Goal: Task Accomplishment & Management: Use online tool/utility

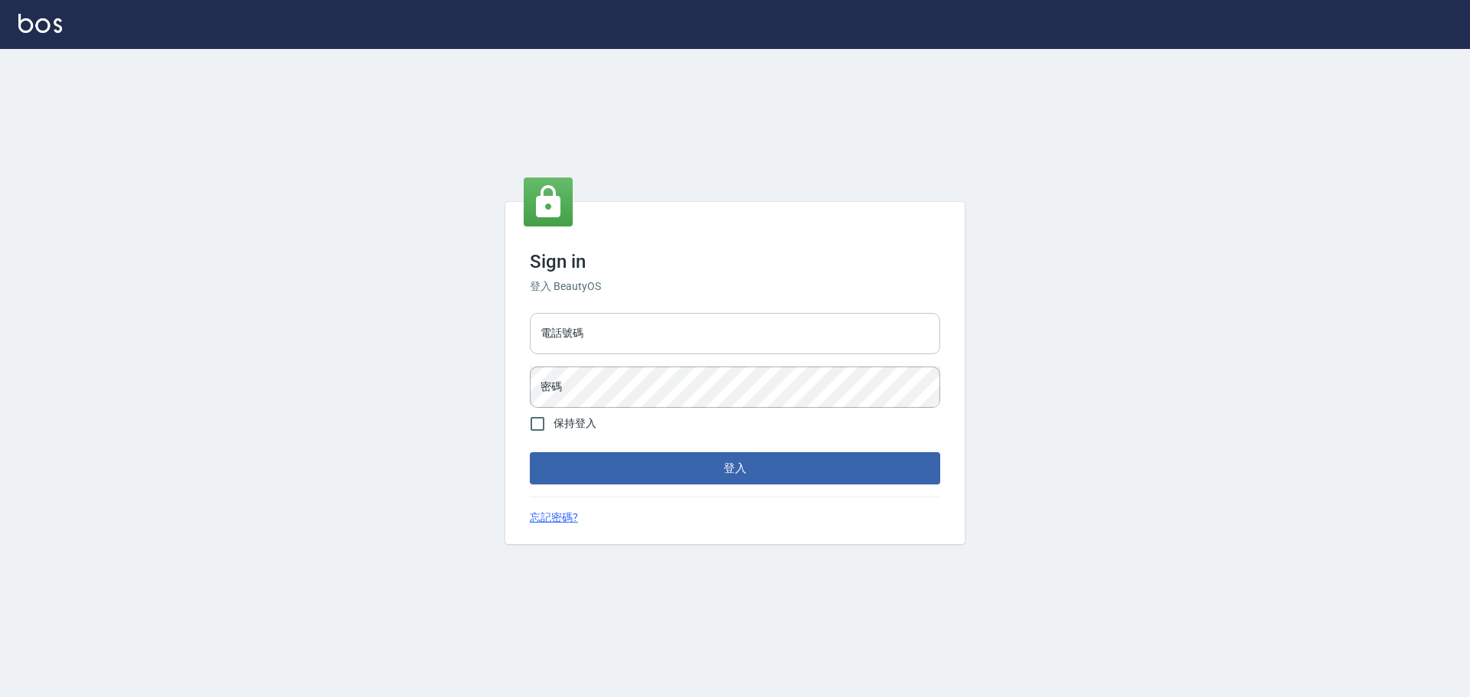
click at [624, 321] on input "電話號碼" at bounding box center [735, 333] width 410 height 41
type input "0989189977"
click at [530, 452] on button "登入" at bounding box center [735, 468] width 410 height 32
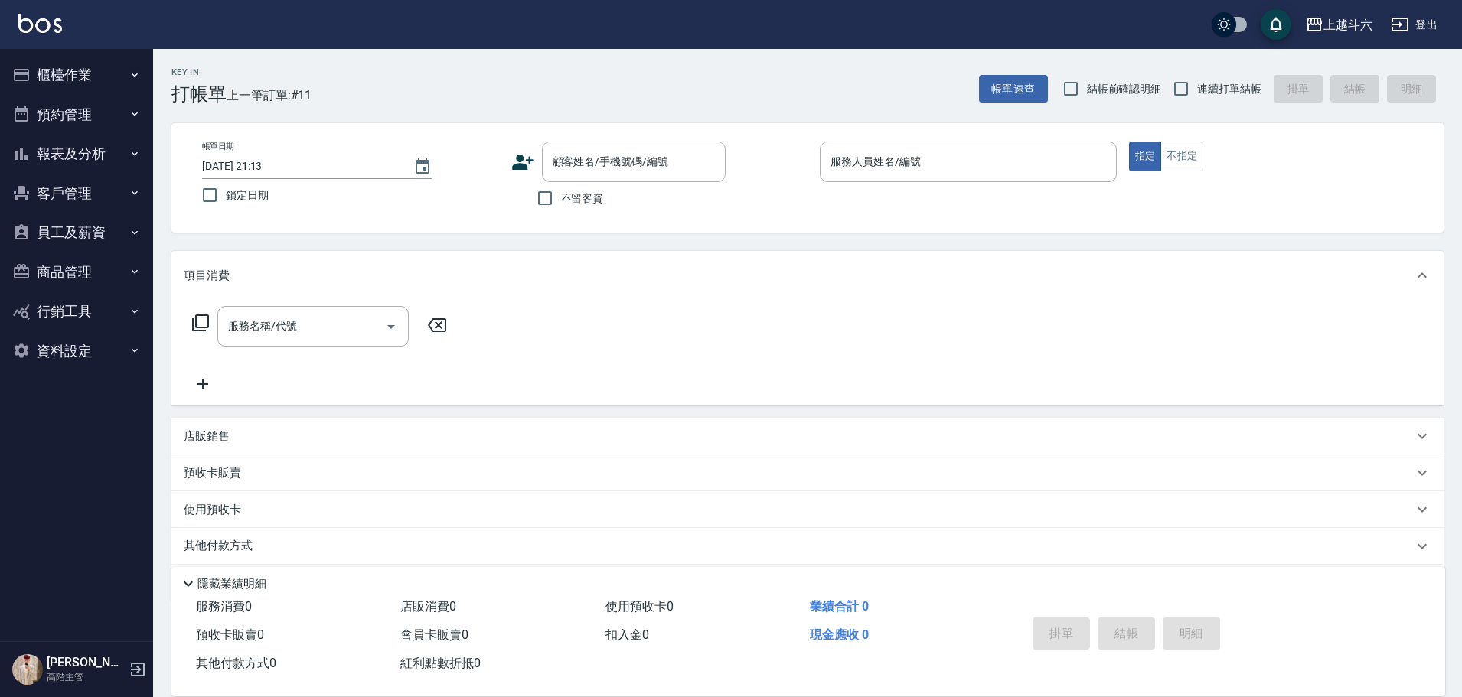
click at [591, 203] on span "不留客資" at bounding box center [582, 199] width 43 height 16
click at [561, 203] on input "不留客資" at bounding box center [545, 198] width 32 height 32
checkbox input "true"
click at [1233, 77] on label "連續打單結帳" at bounding box center [1213, 89] width 96 height 32
click at [1197, 77] on input "連續打單結帳" at bounding box center [1181, 89] width 32 height 32
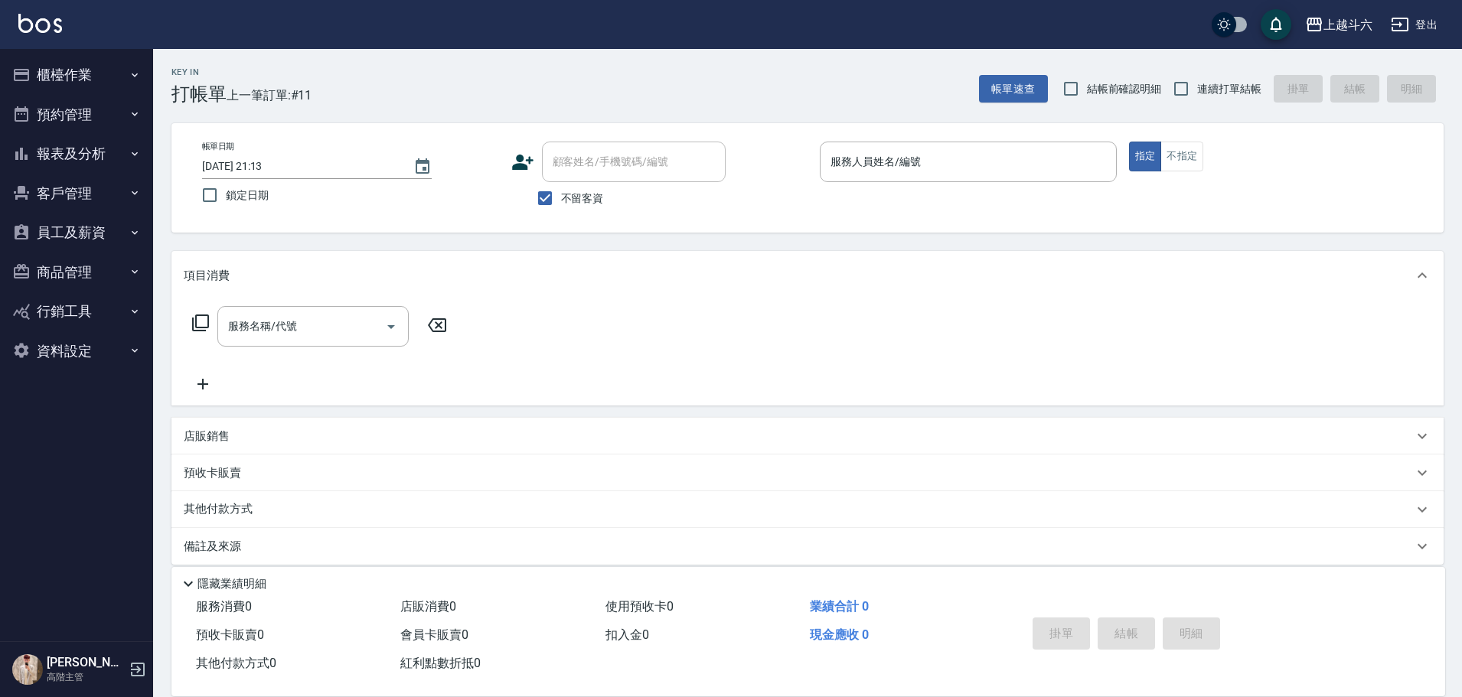
checkbox input "true"
click at [988, 153] on input "服務人員姓名/編號" at bounding box center [968, 162] width 283 height 27
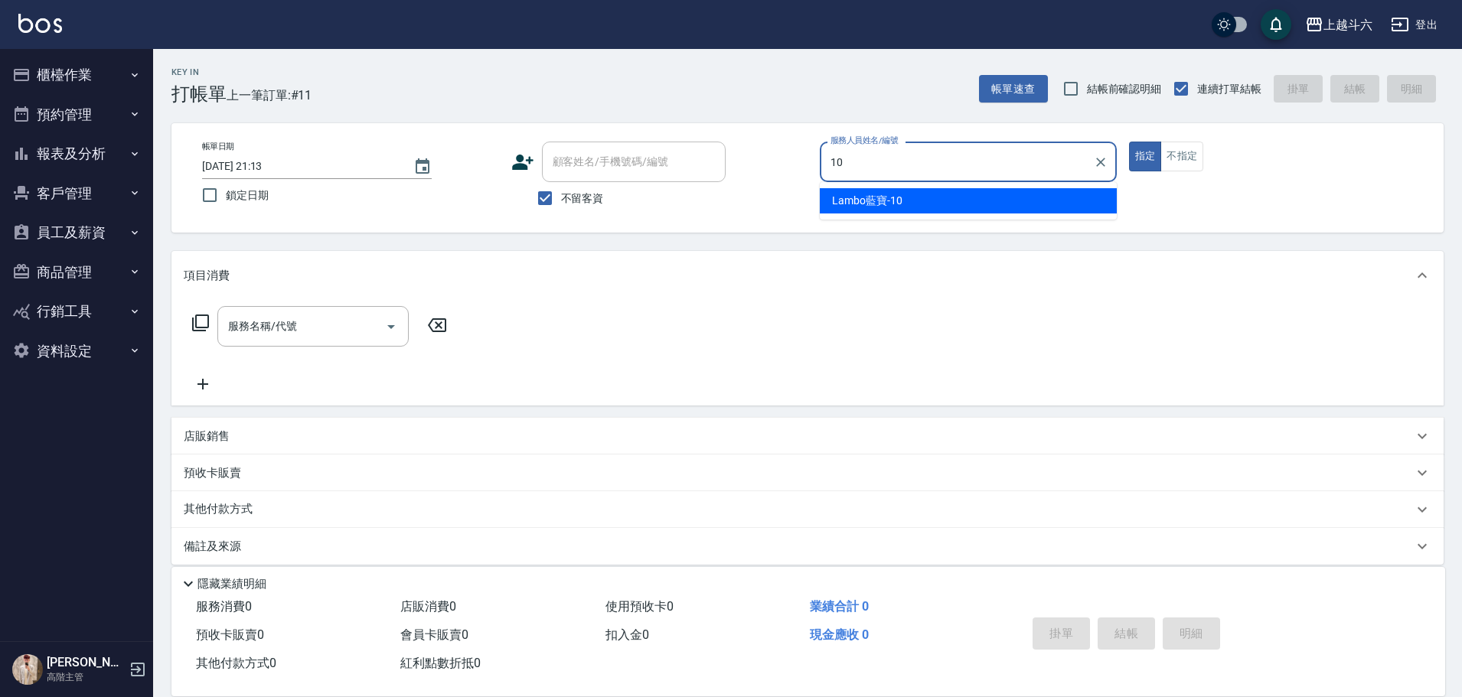
type input "Lambo藍寶-10"
type button "true"
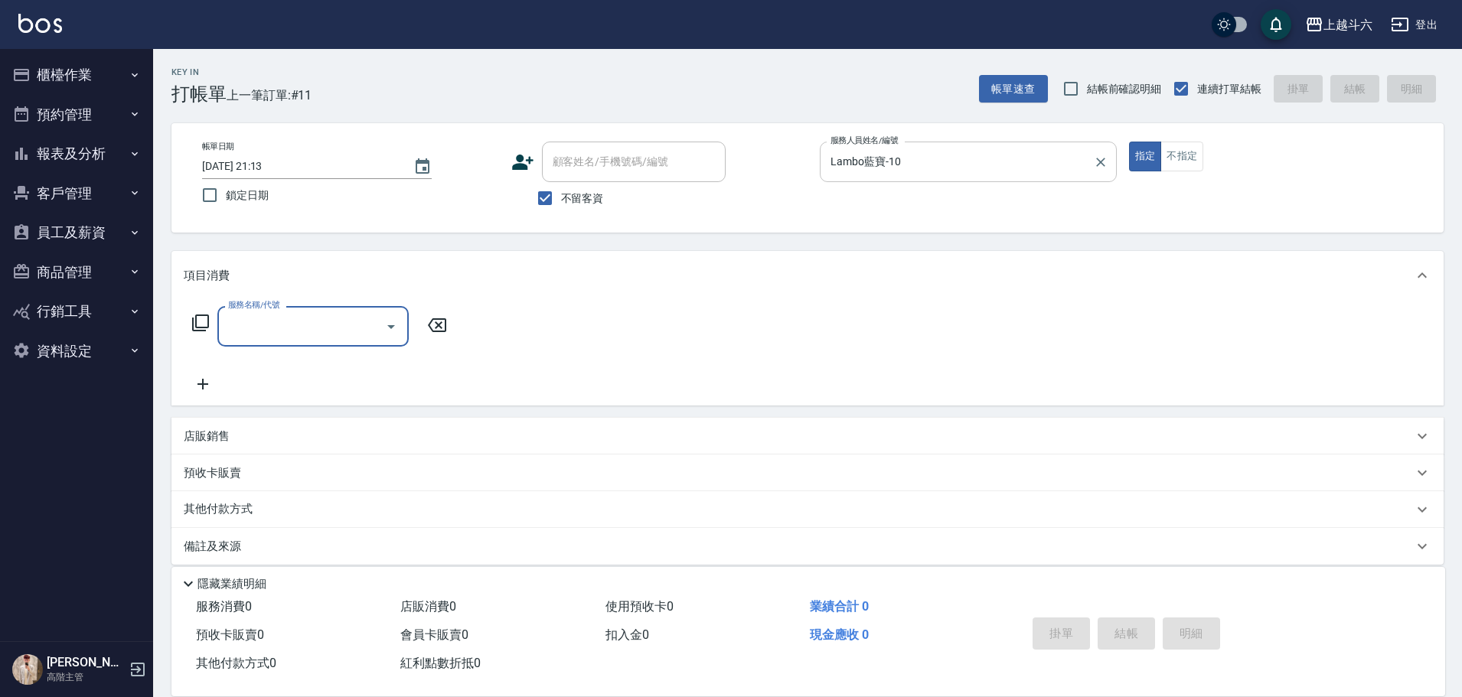
type input "ㄐ"
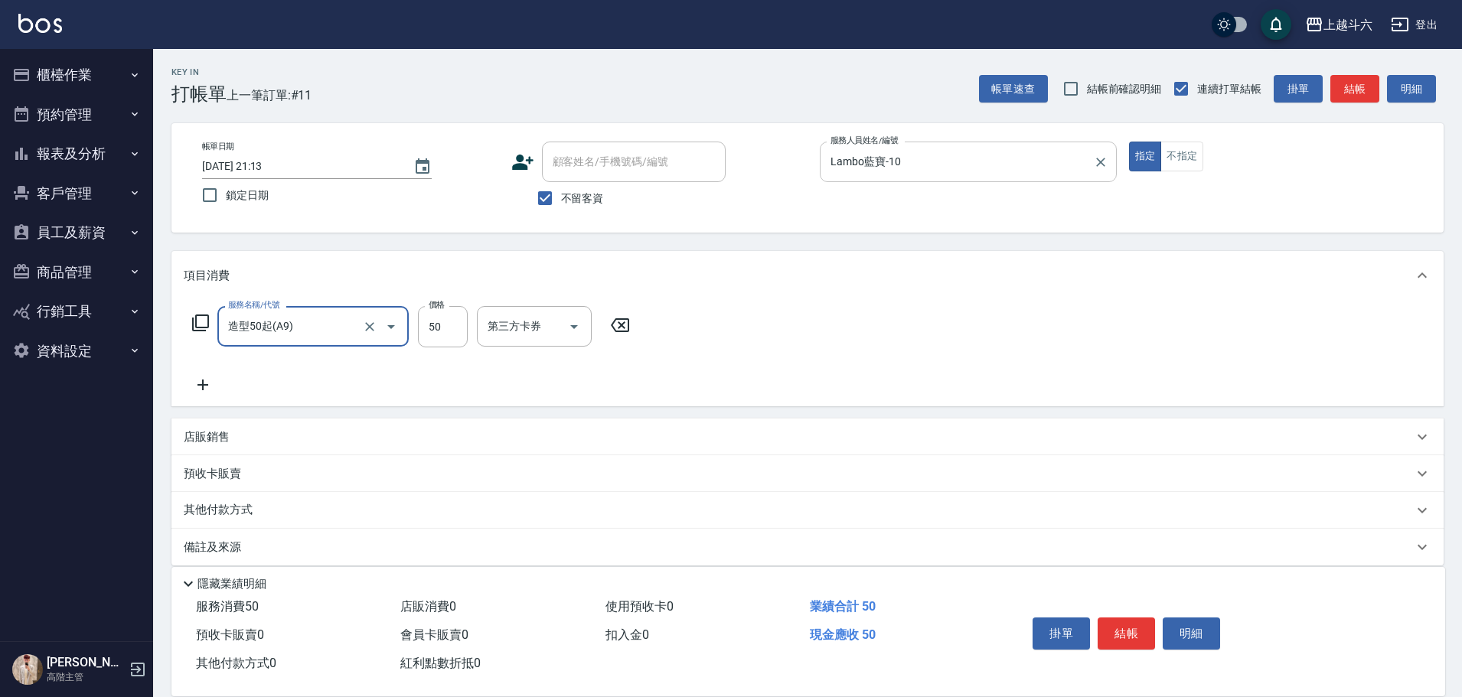
type input "造型50起(A9)"
type input "250"
click at [1139, 623] on button "結帳" at bounding box center [1126, 634] width 57 height 32
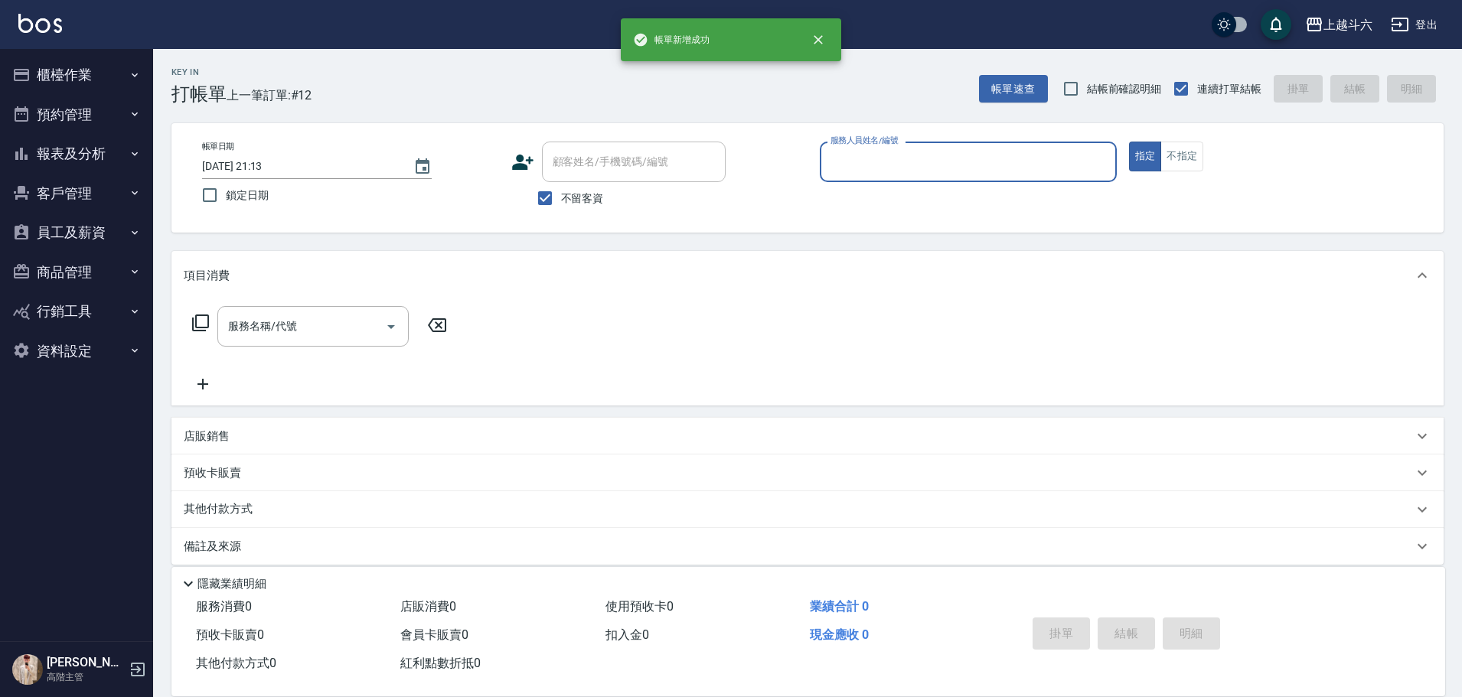
click at [86, 118] on button "預約管理" at bounding box center [76, 115] width 141 height 40
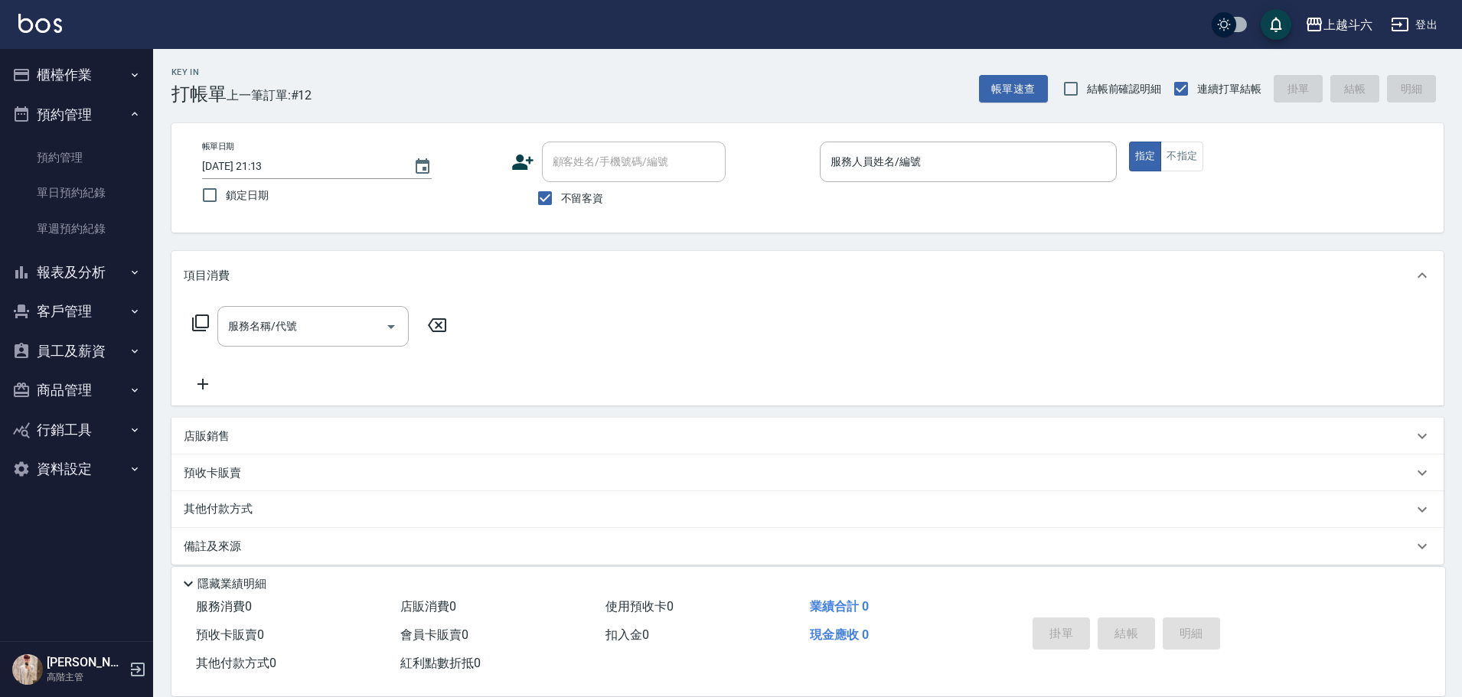
click at [109, 72] on button "櫃檯作業" at bounding box center [76, 75] width 141 height 40
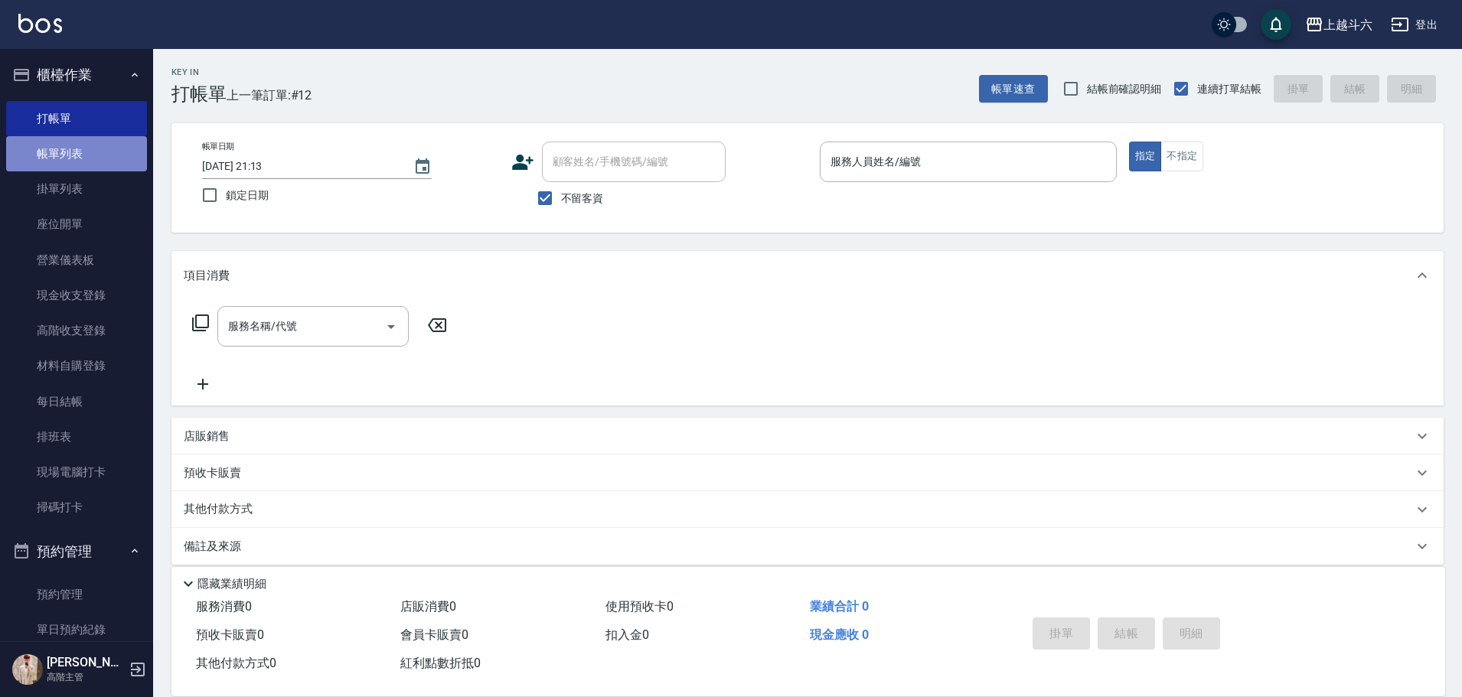
click at [107, 164] on link "帳單列表" at bounding box center [76, 153] width 141 height 35
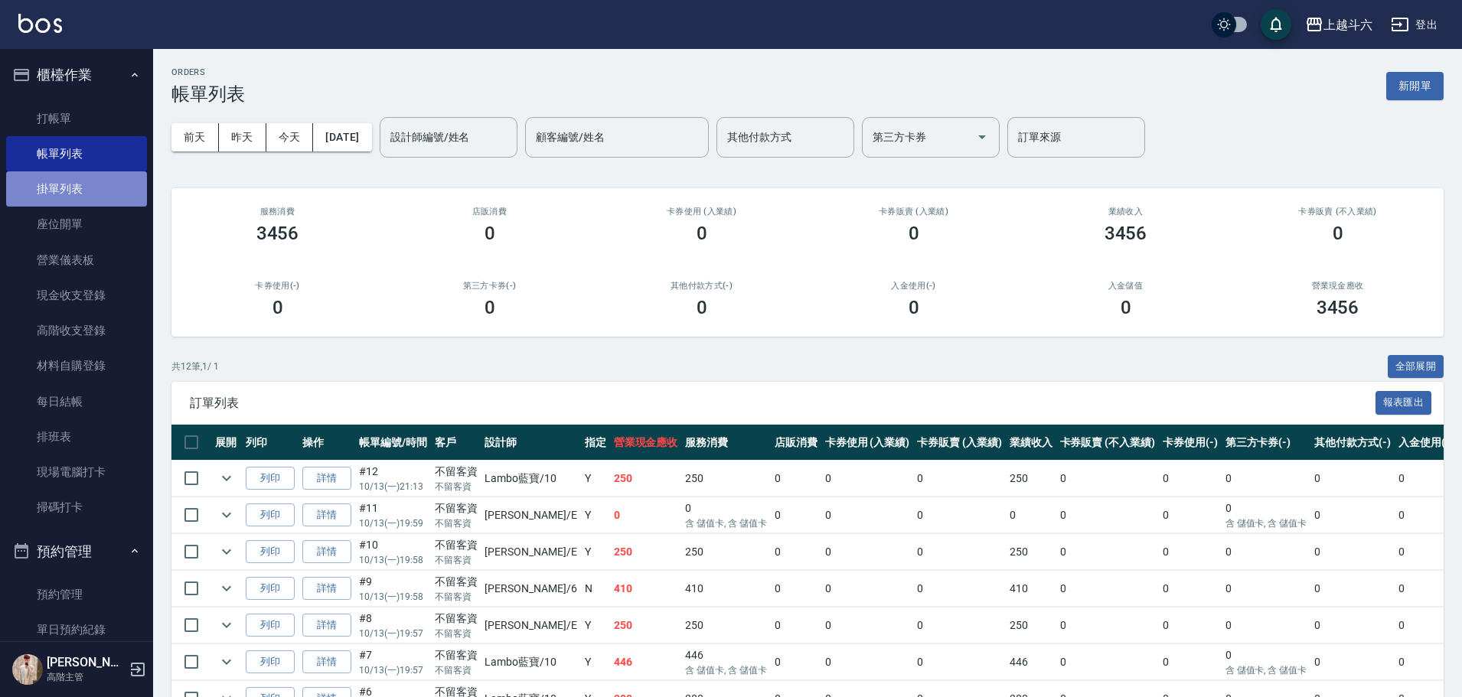
click at [113, 185] on link "掛單列表" at bounding box center [76, 188] width 141 height 35
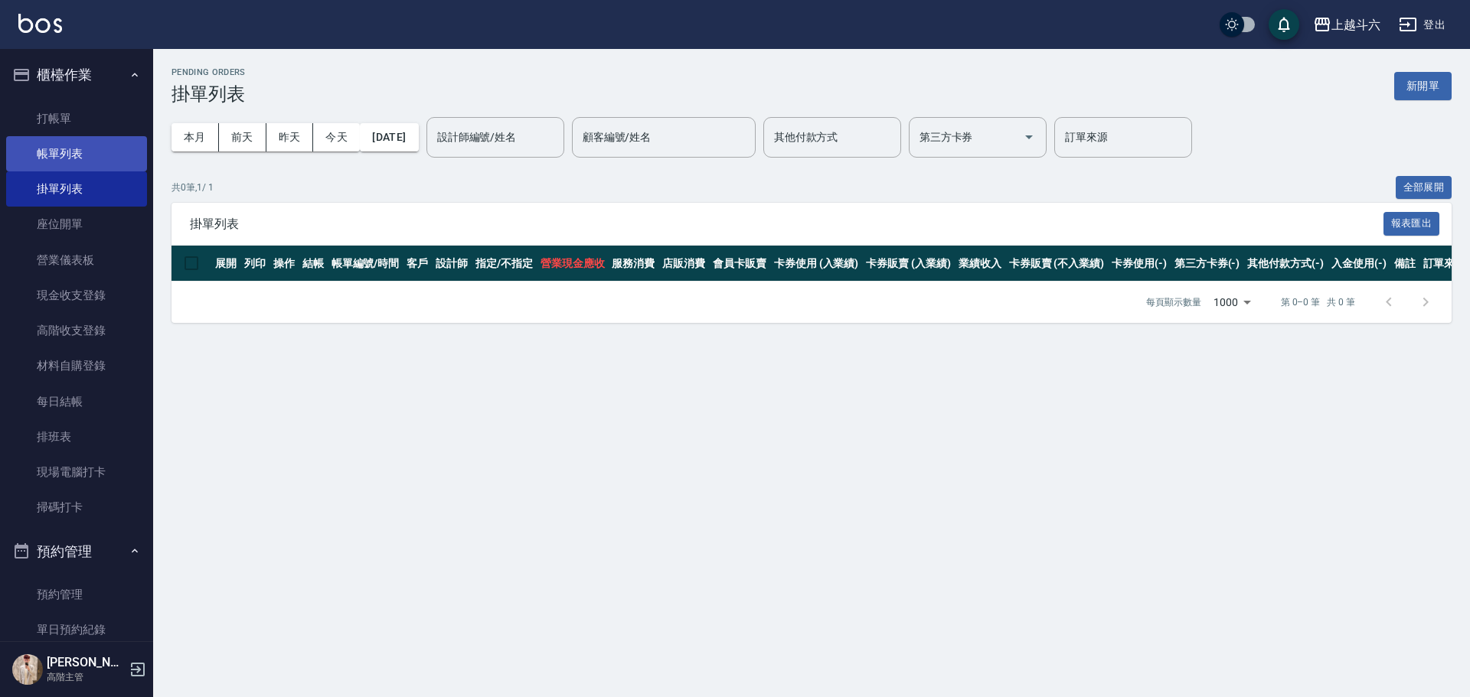
click at [127, 158] on link "帳單列表" at bounding box center [76, 153] width 141 height 35
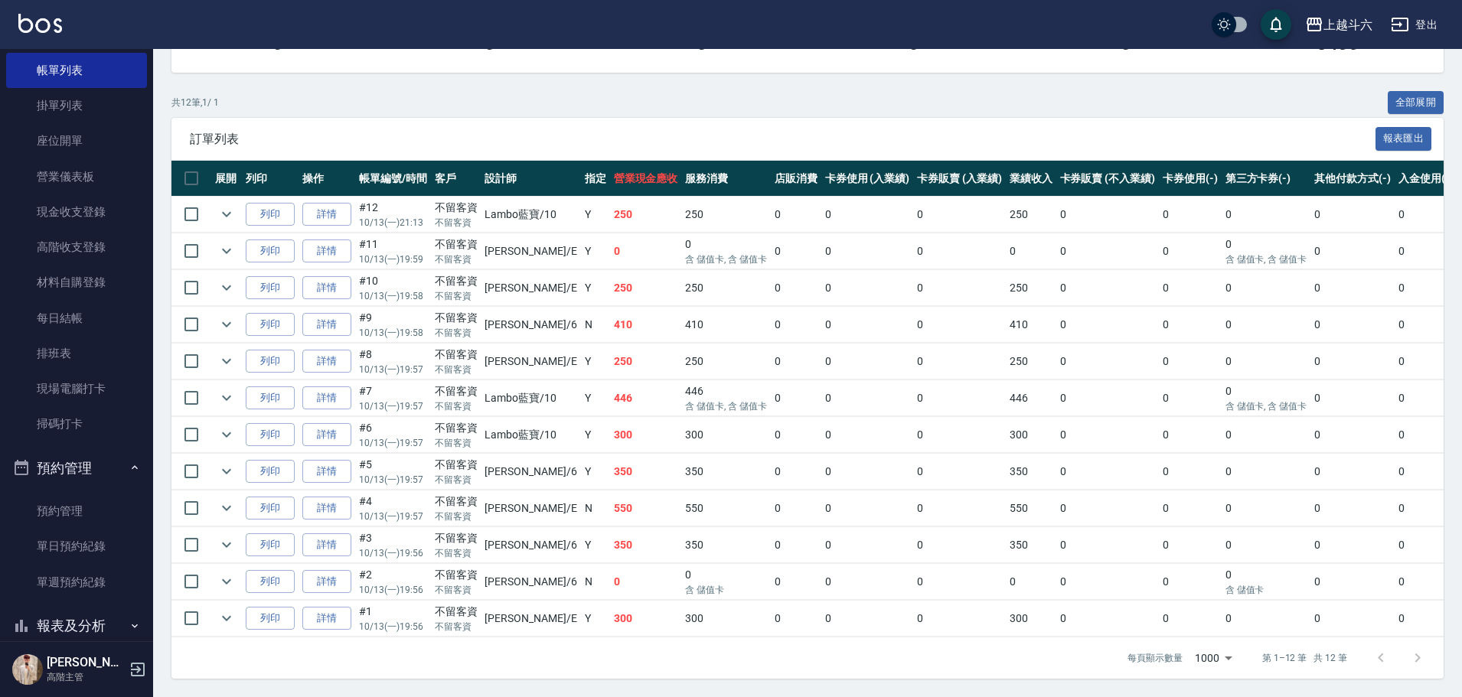
scroll to position [303, 0]
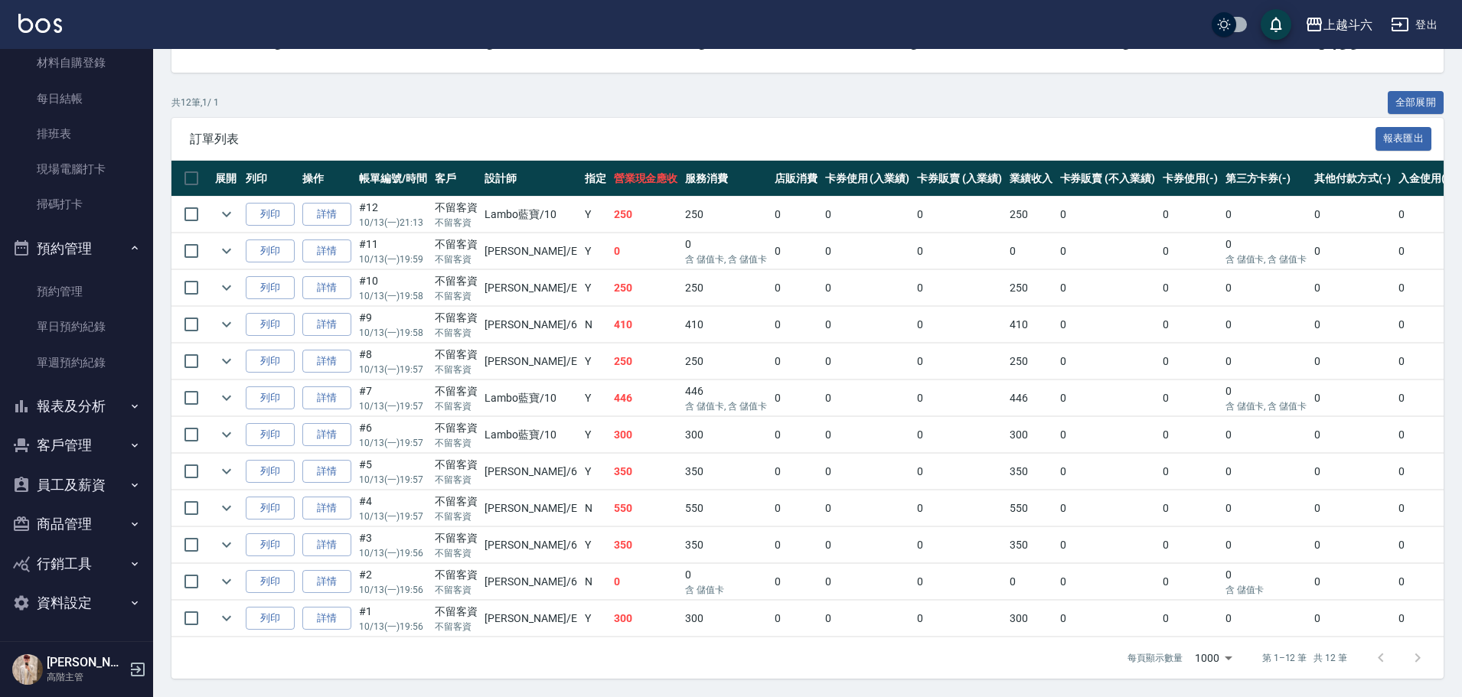
click at [113, 414] on button "報表及分析" at bounding box center [76, 407] width 141 height 40
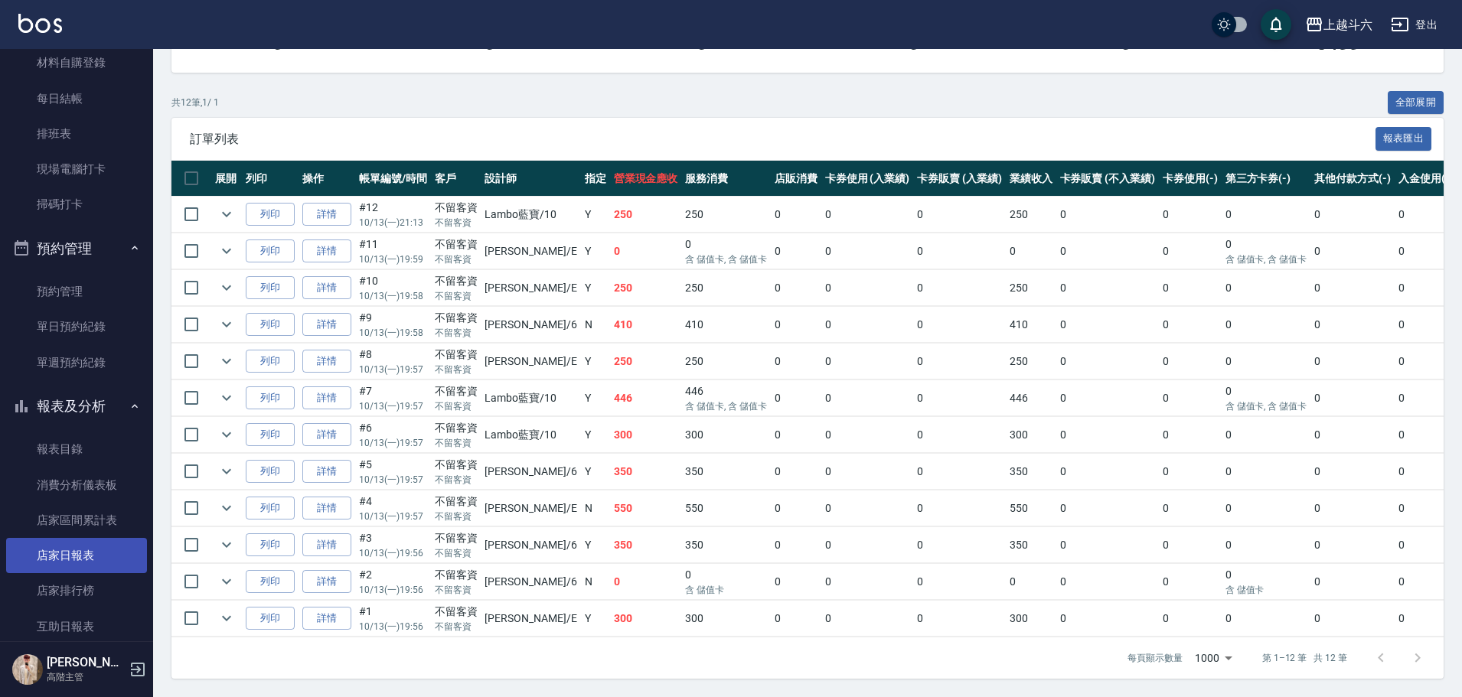
click at [116, 555] on link "店家日報表" at bounding box center [76, 555] width 141 height 35
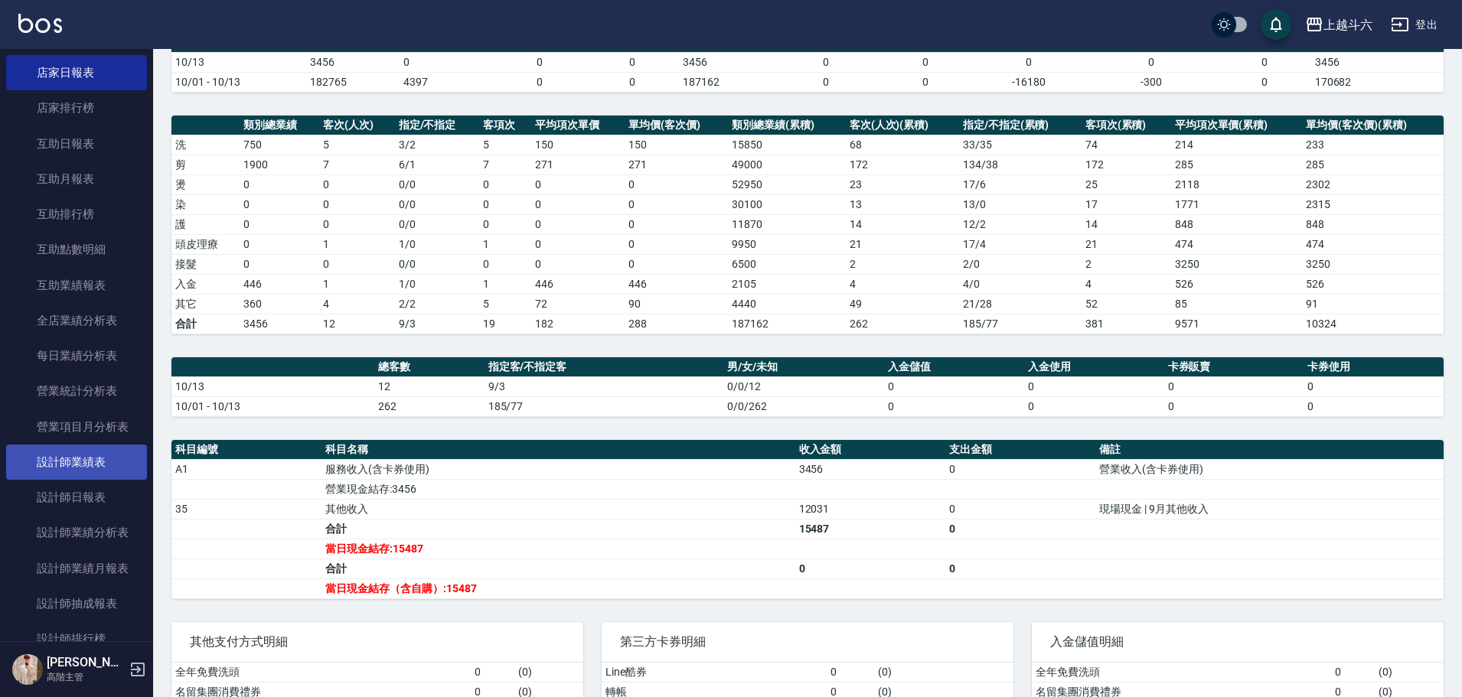
scroll to position [839, 0]
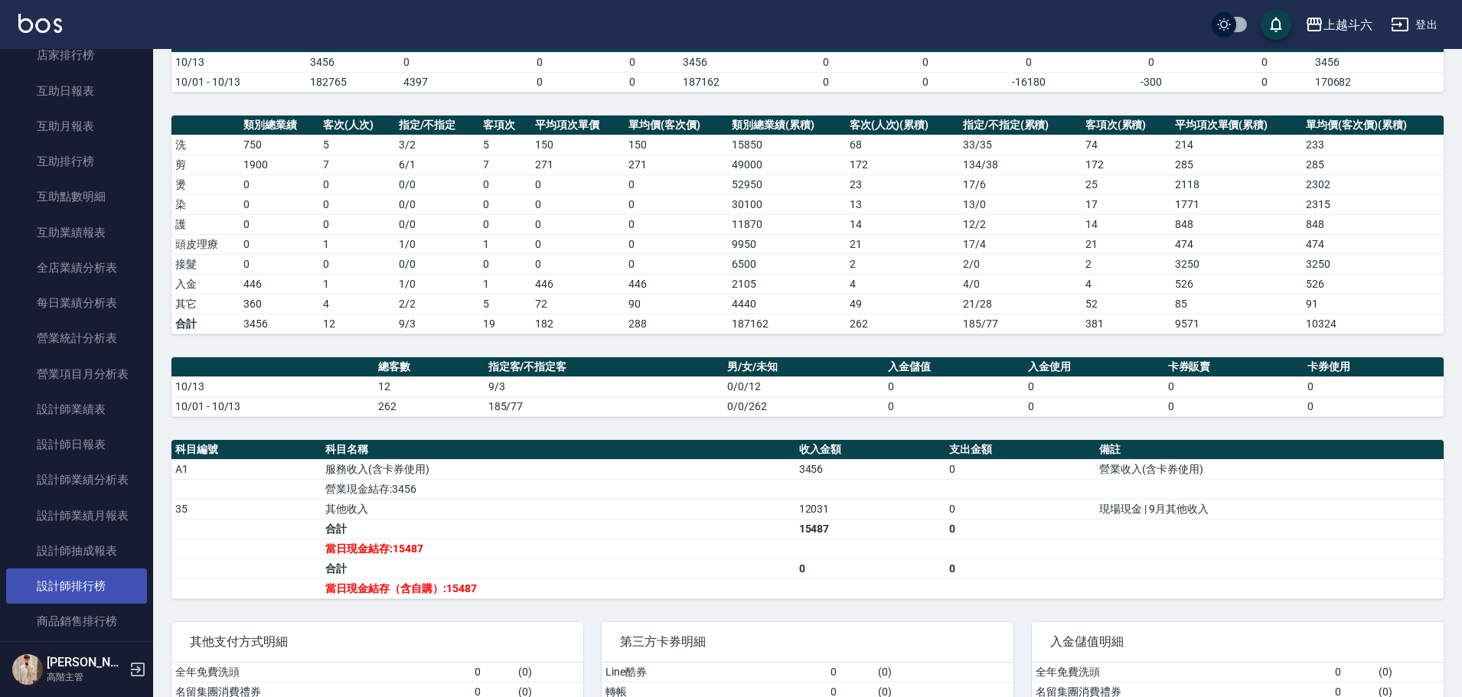
click at [93, 576] on link "設計師排行榜" at bounding box center [76, 586] width 141 height 35
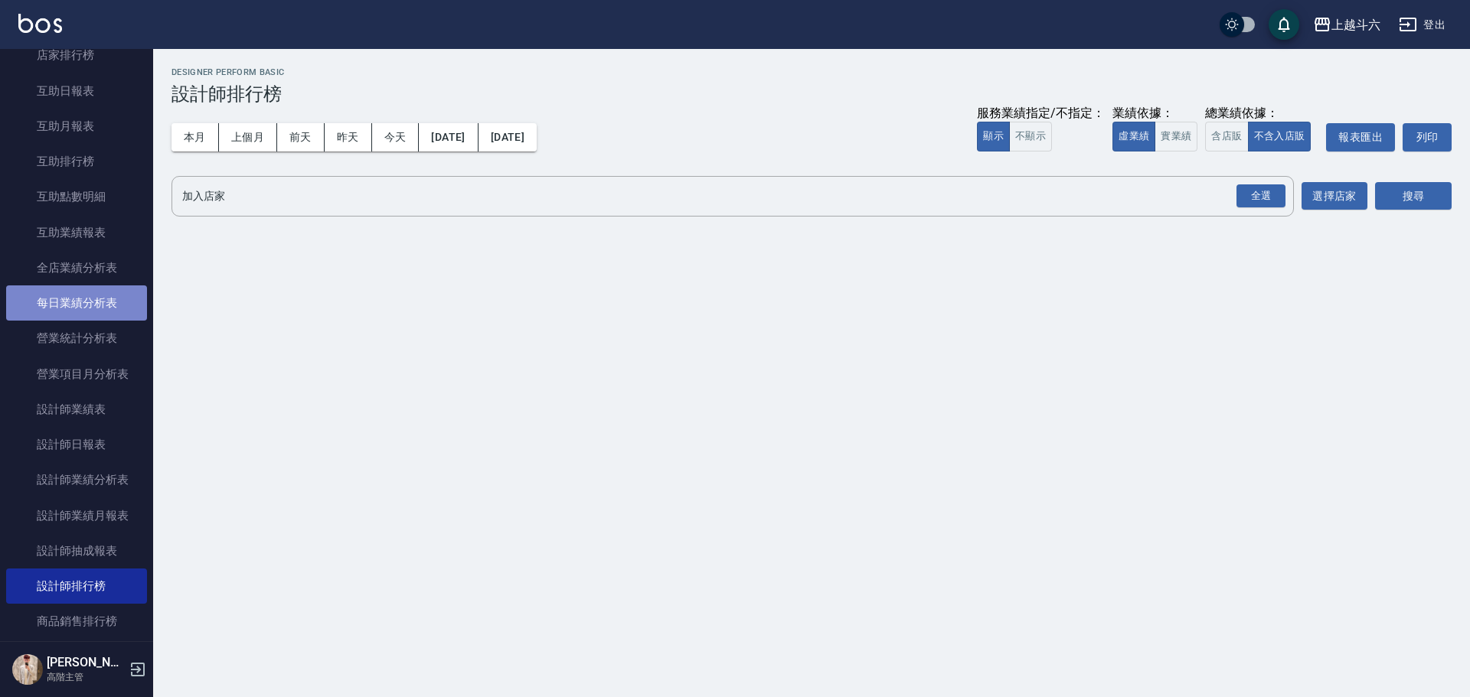
click at [101, 296] on link "每日業績分析表" at bounding box center [76, 303] width 141 height 35
